Goal: Information Seeking & Learning: Learn about a topic

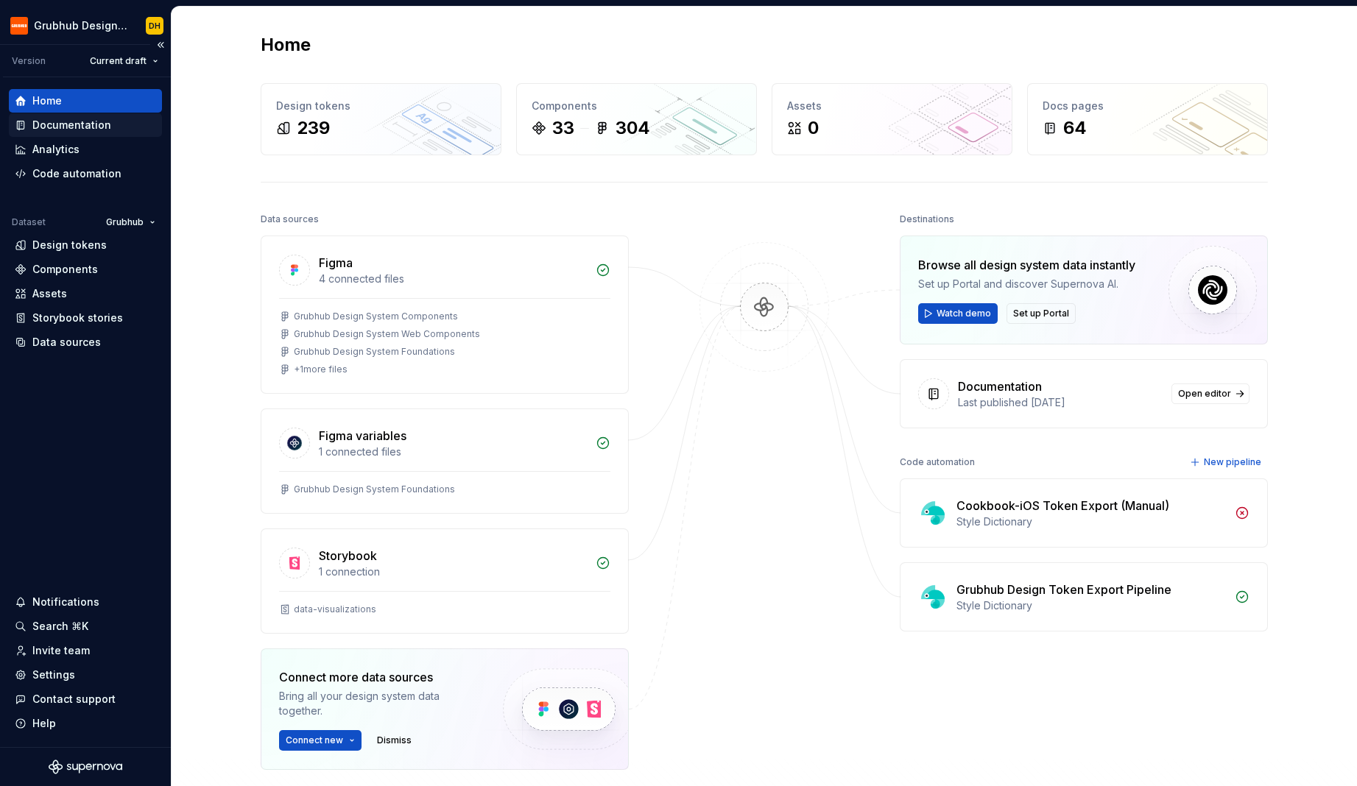
click at [89, 127] on div "Documentation" at bounding box center [71, 125] width 79 height 15
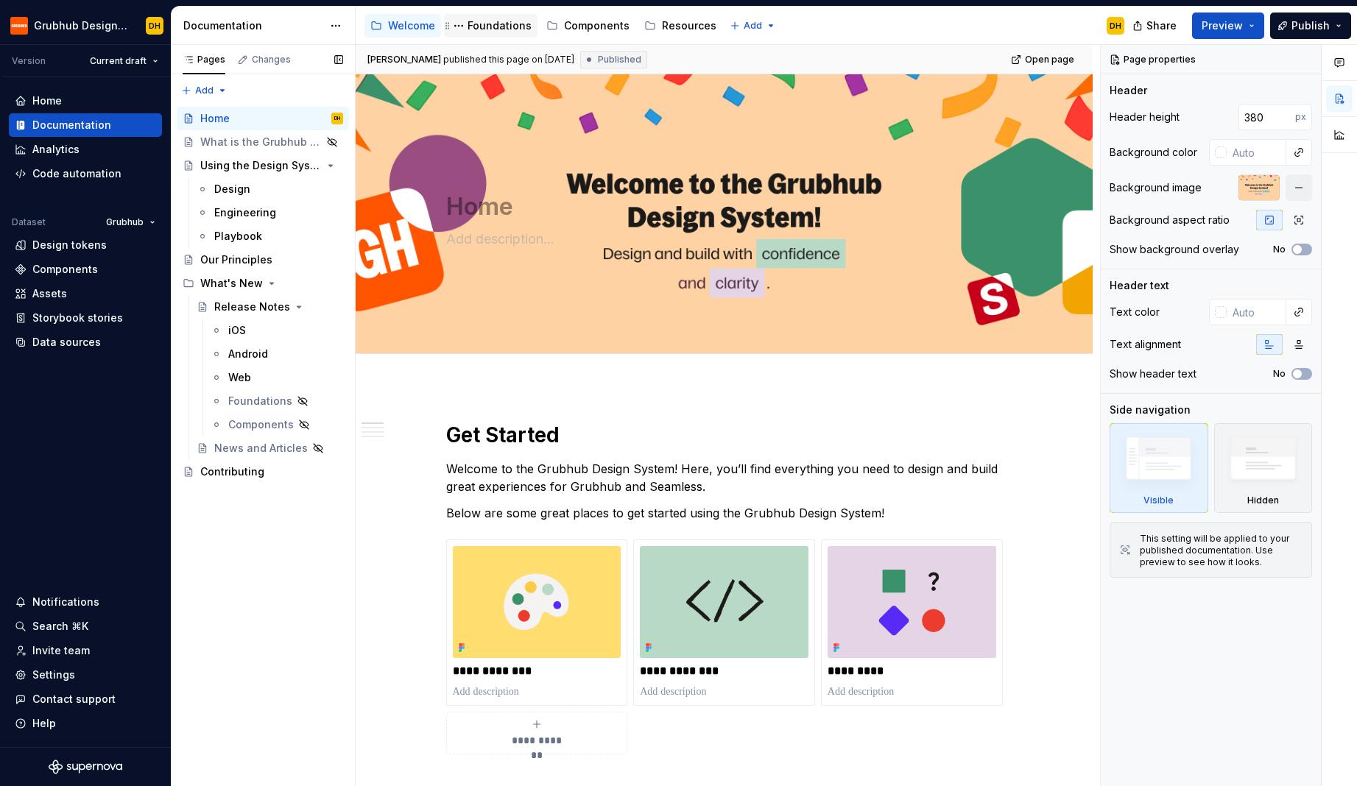
click at [475, 24] on div "Foundations" at bounding box center [499, 25] width 64 height 15
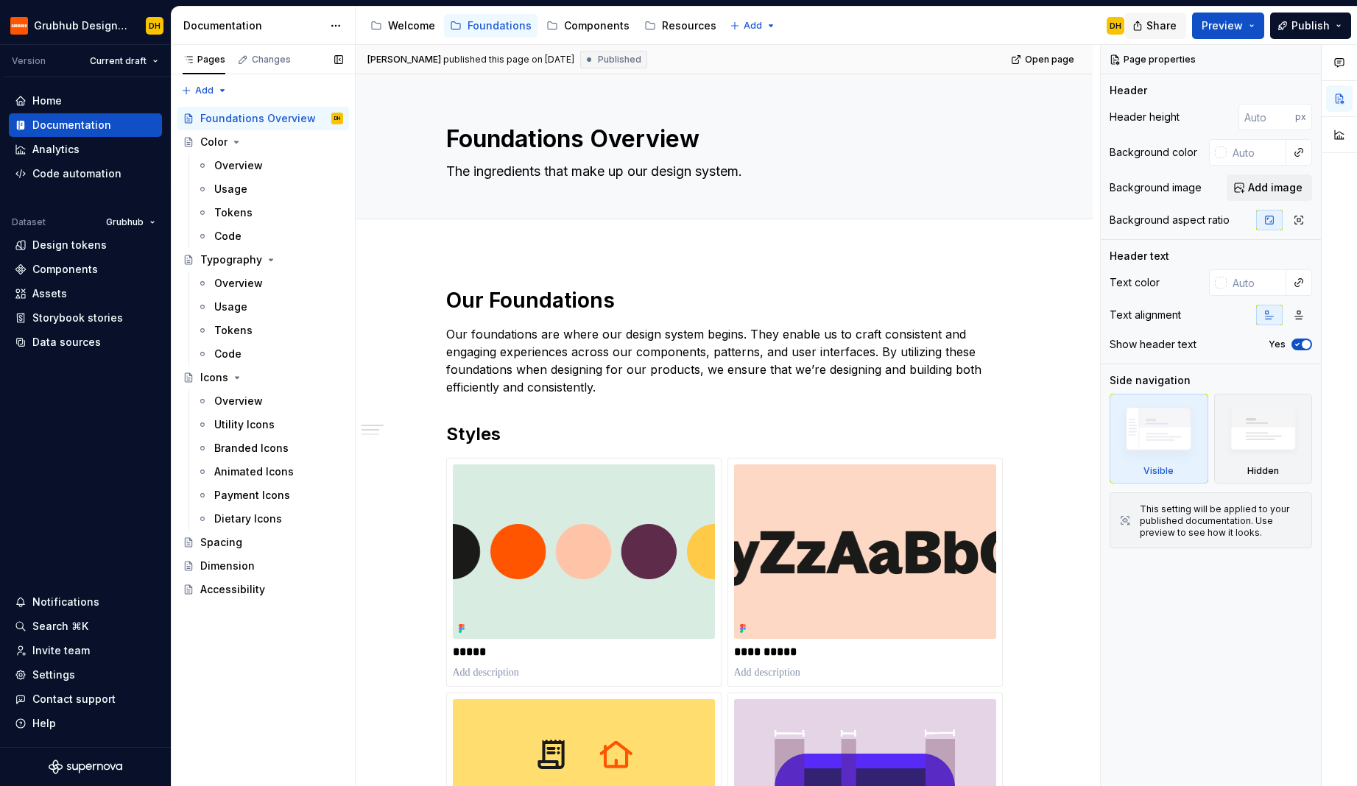
type textarea "*"
